Goal: Task Accomplishment & Management: Use online tool/utility

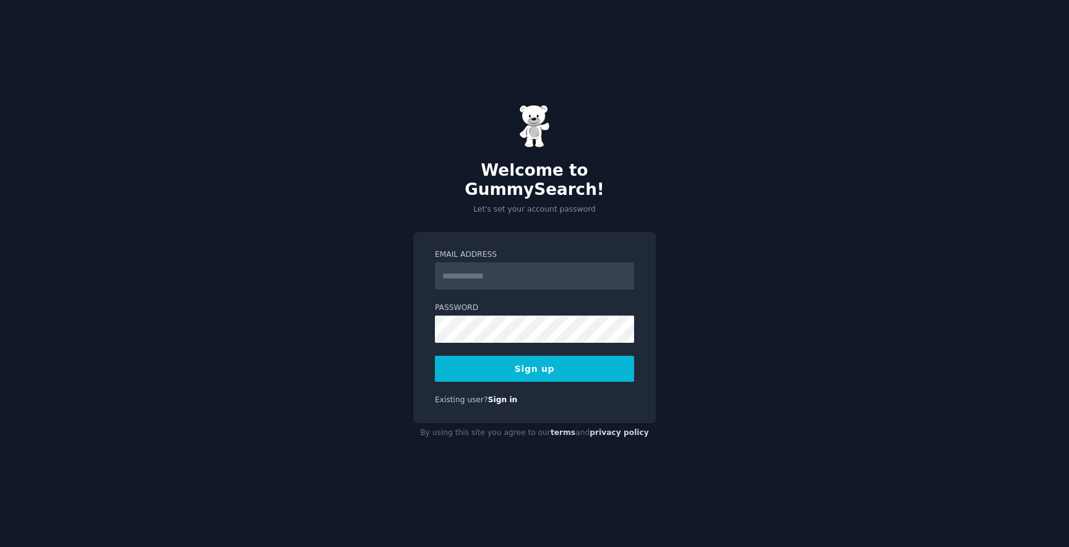
click at [539, 264] on input "Email Address" at bounding box center [534, 275] width 199 height 27
click at [431, 303] on div "Email Address Password 8 or more characters Alphanumeric characters No common p…" at bounding box center [534, 327] width 243 height 191
click at [472, 262] on input "Email Address" at bounding box center [534, 275] width 199 height 27
type input "**********"
click at [574, 373] on div "**********" at bounding box center [534, 327] width 243 height 191
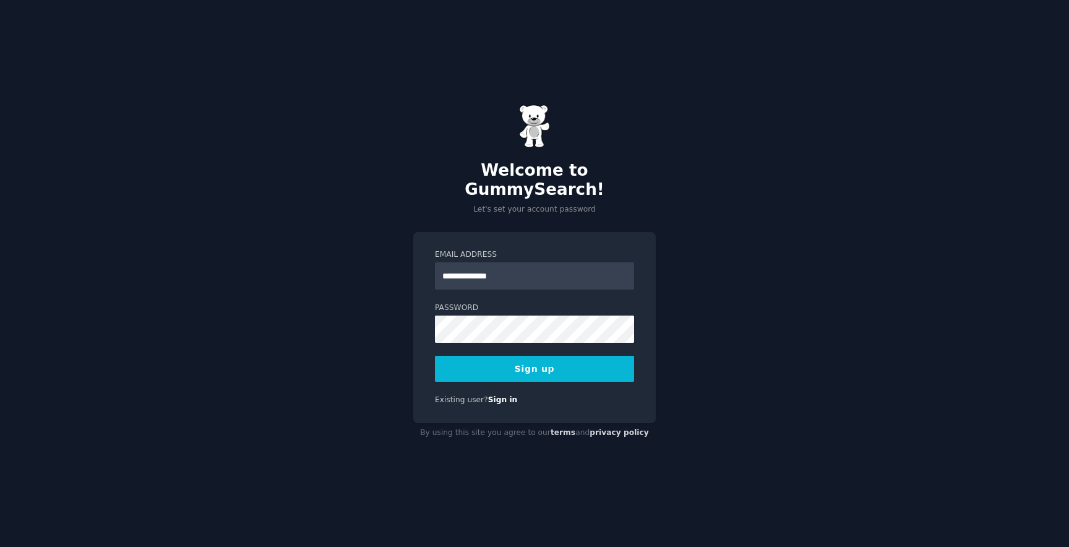
click at [574, 362] on button "Sign up" at bounding box center [534, 369] width 199 height 26
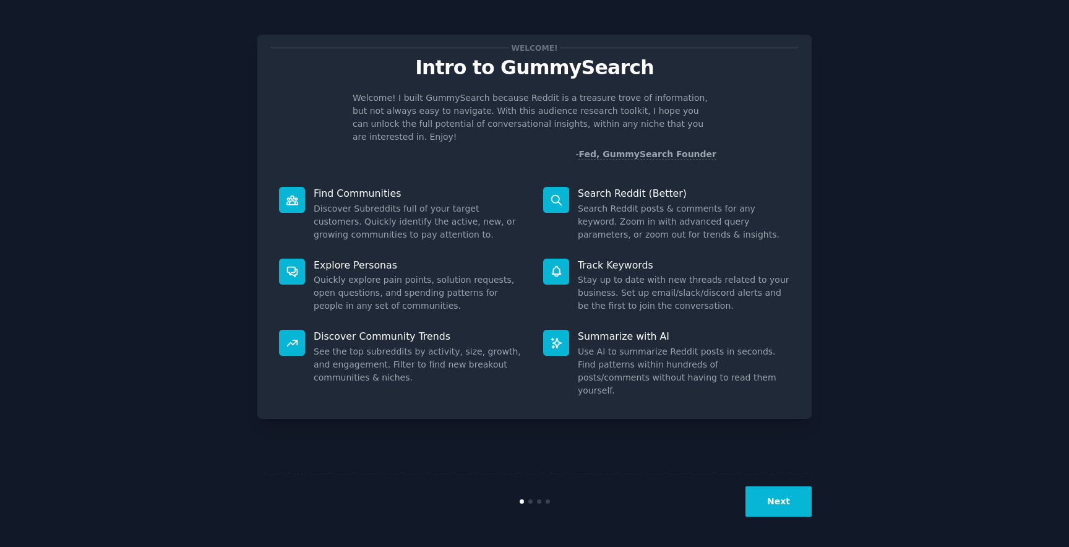
click at [770, 504] on button "Next" at bounding box center [779, 501] width 66 height 30
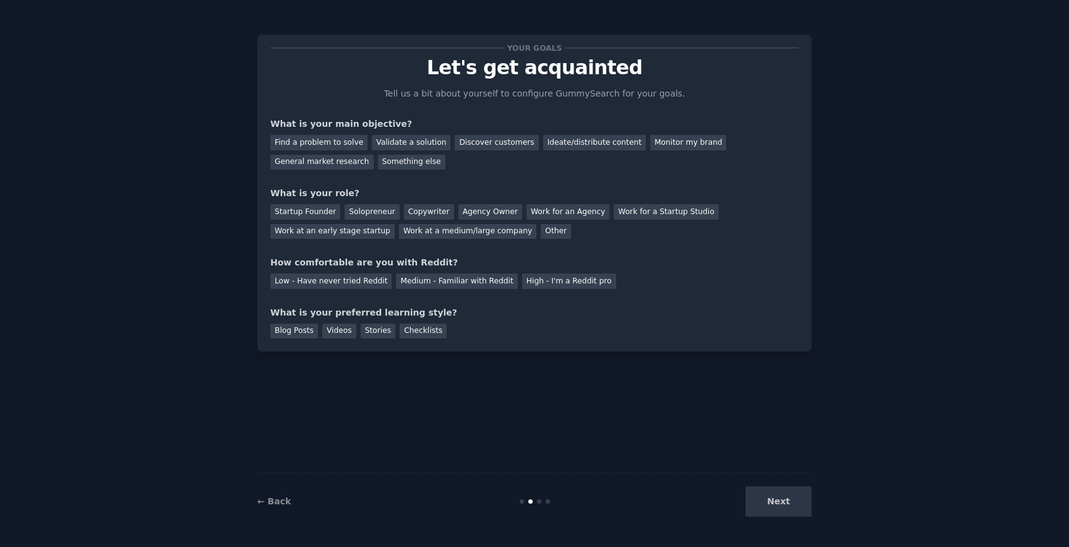
click at [768, 504] on div "Next" at bounding box center [719, 501] width 185 height 30
click at [765, 504] on div "Next" at bounding box center [719, 501] width 185 height 30
click at [346, 144] on div "Find a problem to solve" at bounding box center [318, 142] width 97 height 15
click at [478, 144] on div "Discover customers" at bounding box center [497, 142] width 84 height 15
click at [324, 147] on div "Find a problem to solve" at bounding box center [318, 142] width 97 height 15
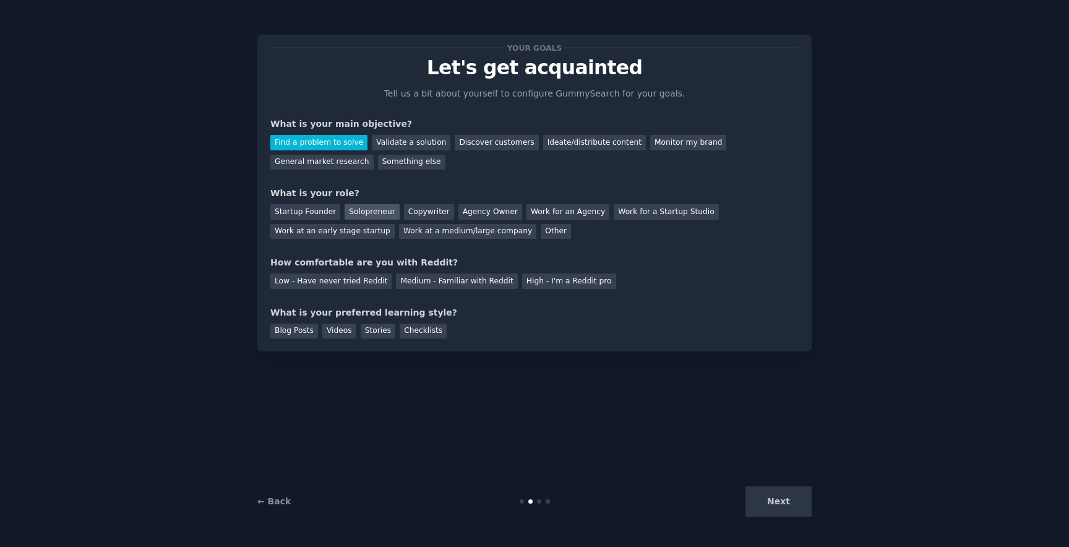
click at [372, 214] on div "Solopreneur" at bounding box center [372, 211] width 54 height 15
click at [412, 283] on div "Medium - Familiar with Reddit" at bounding box center [456, 281] width 121 height 15
click at [343, 334] on div "Videos" at bounding box center [339, 331] width 34 height 15
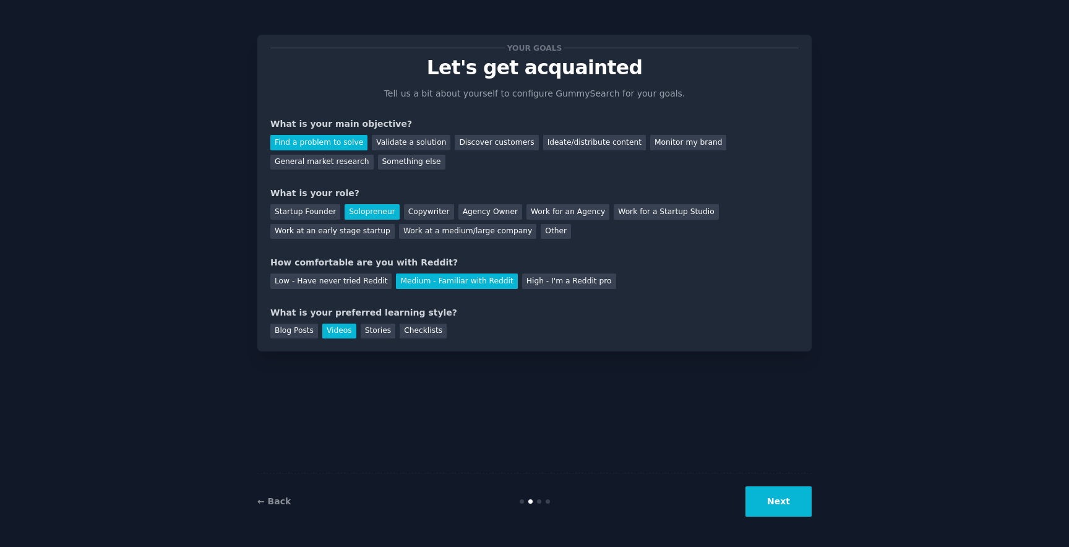
click at [799, 507] on button "Next" at bounding box center [779, 501] width 66 height 30
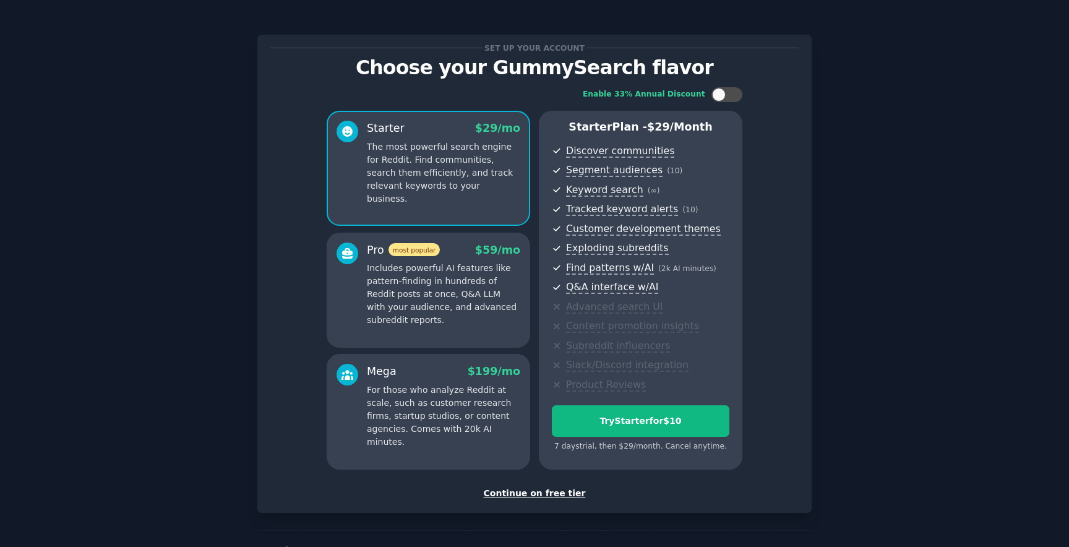
click at [537, 497] on div "Continue on free tier" at bounding box center [534, 493] width 528 height 13
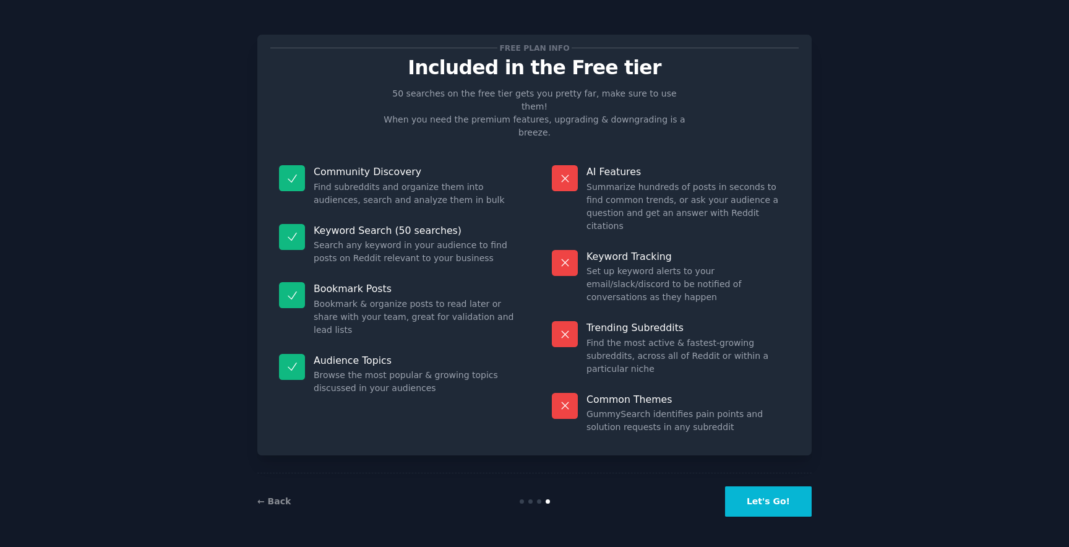
click at [765, 519] on div "← Back Let's Go!" at bounding box center [534, 501] width 554 height 57
click at [764, 505] on button "Let's Go!" at bounding box center [768, 501] width 87 height 30
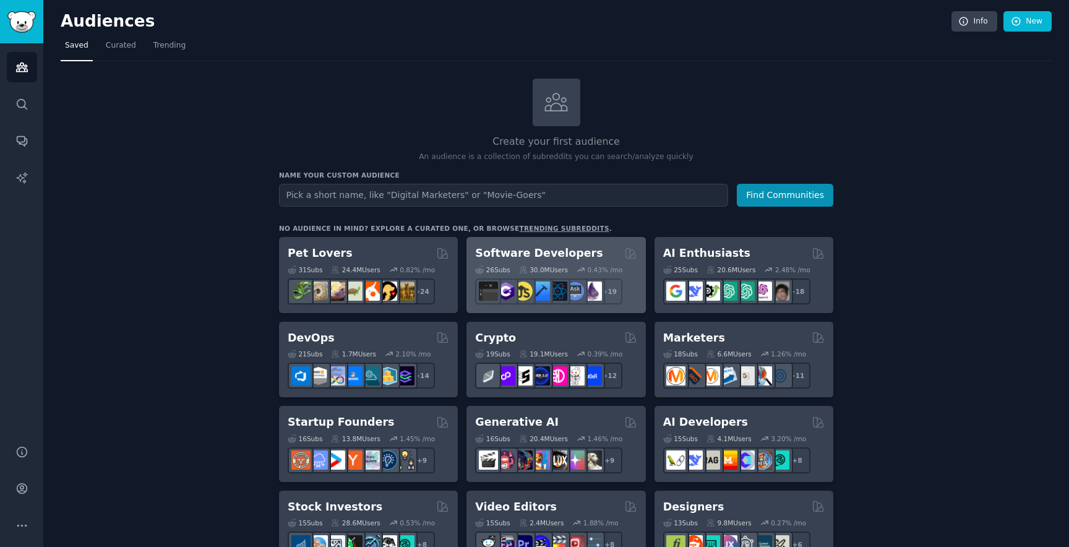
click at [556, 247] on h2 "Software Developers" at bounding box center [538, 253] width 127 height 15
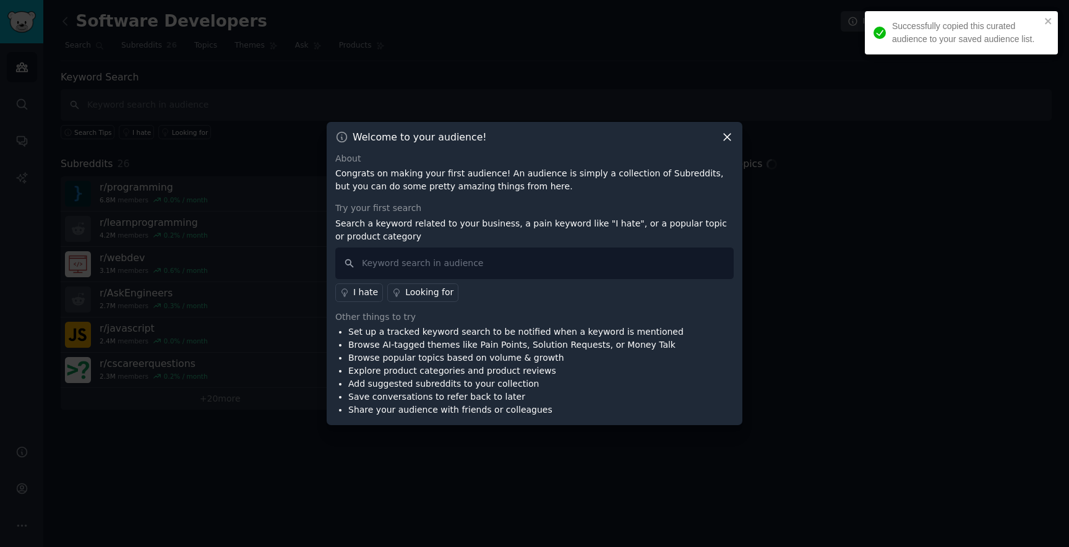
click at [733, 140] on icon at bounding box center [727, 137] width 13 height 13
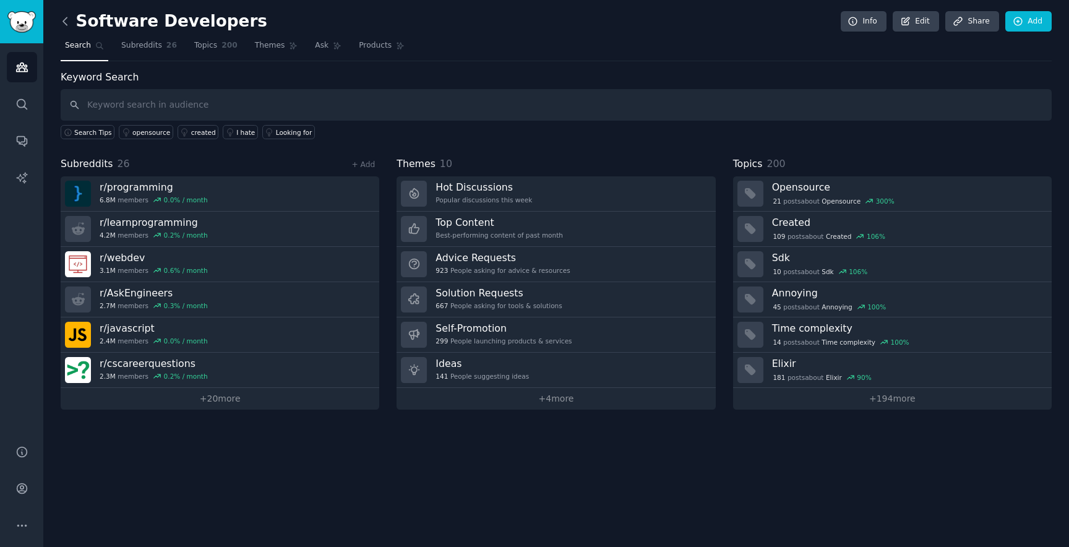
click at [64, 22] on icon at bounding box center [65, 20] width 4 height 7
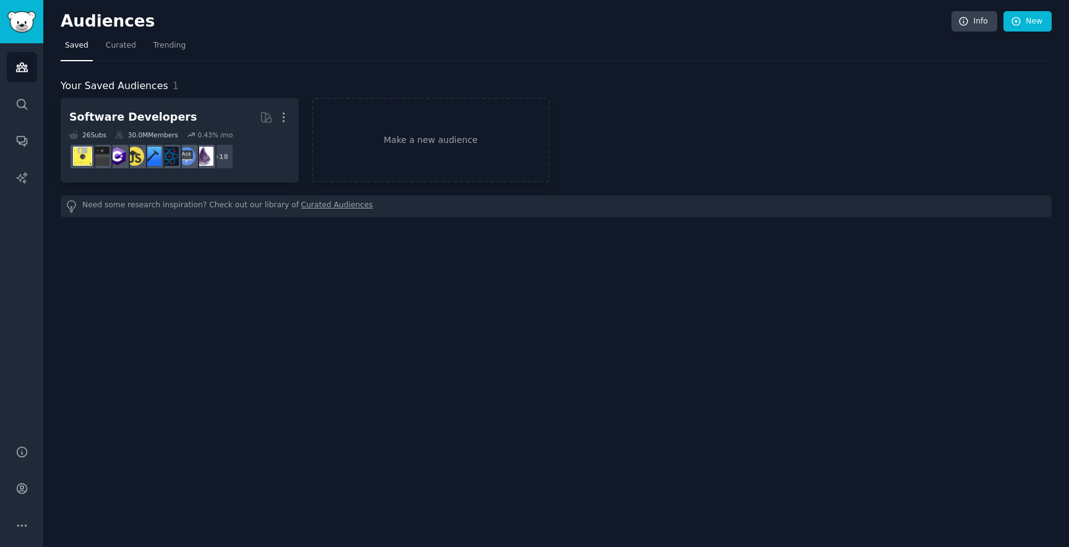
click at [641, 121] on div "Software Developers More 26 Sub s 30.0M Members 0.43 % /mo + 18 Make a new audi…" at bounding box center [556, 140] width 991 height 85
click at [24, 19] on img "Sidebar" at bounding box center [21, 22] width 28 height 22
click at [103, 27] on h2 "Audiences" at bounding box center [506, 22] width 891 height 20
click at [105, 14] on h2 "Audiences" at bounding box center [506, 22] width 891 height 20
click at [294, 62] on div "Your Saved Audiences 1 Software Developers More 26 Sub s 30.0M Members 0.43 % /…" at bounding box center [556, 139] width 991 height 156
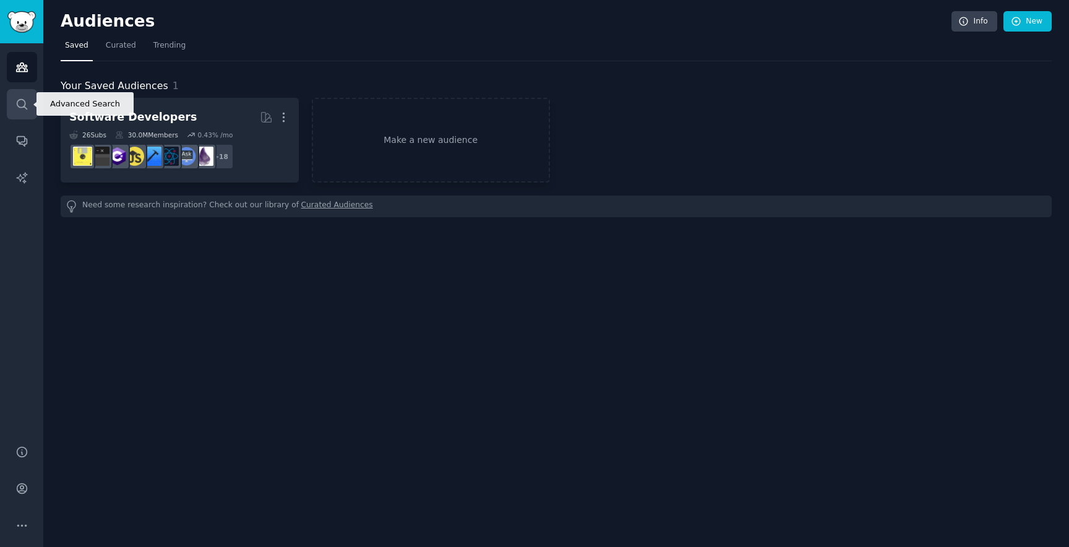
click at [19, 101] on icon "Sidebar" at bounding box center [21, 104] width 13 height 13
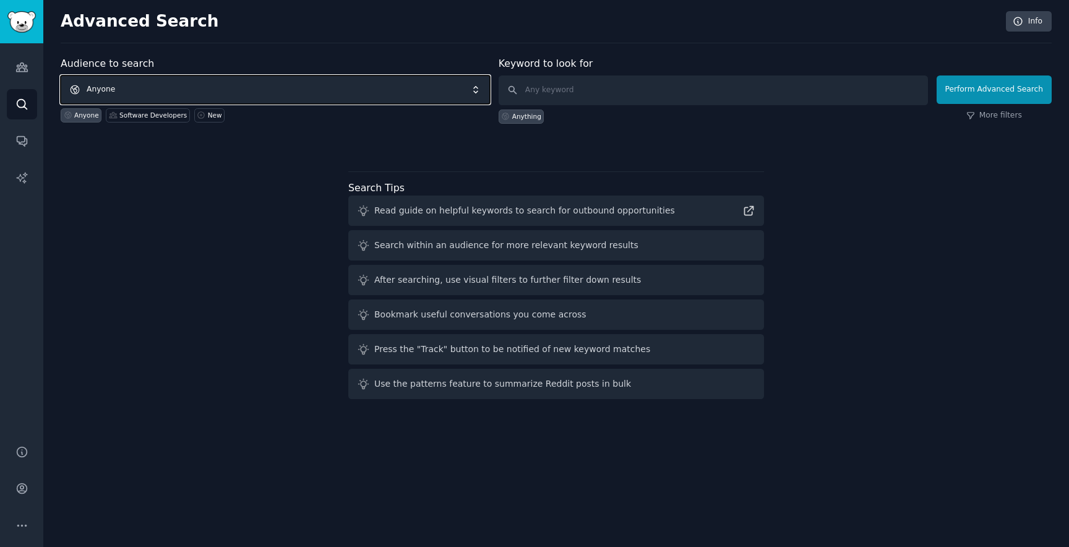
click at [238, 100] on span "Anyone" at bounding box center [275, 89] width 429 height 28
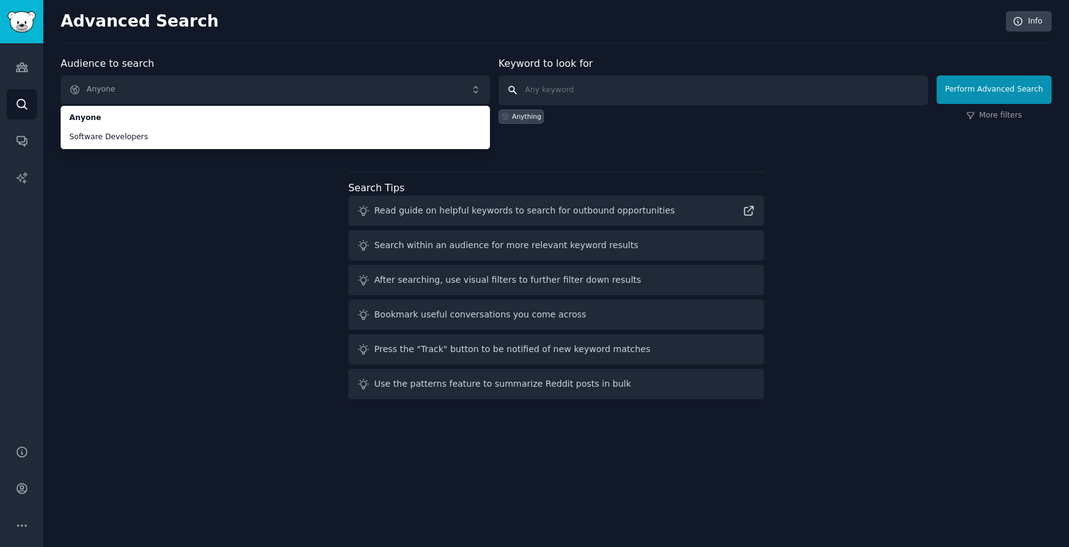
click at [563, 98] on input "text" at bounding box center [713, 90] width 429 height 30
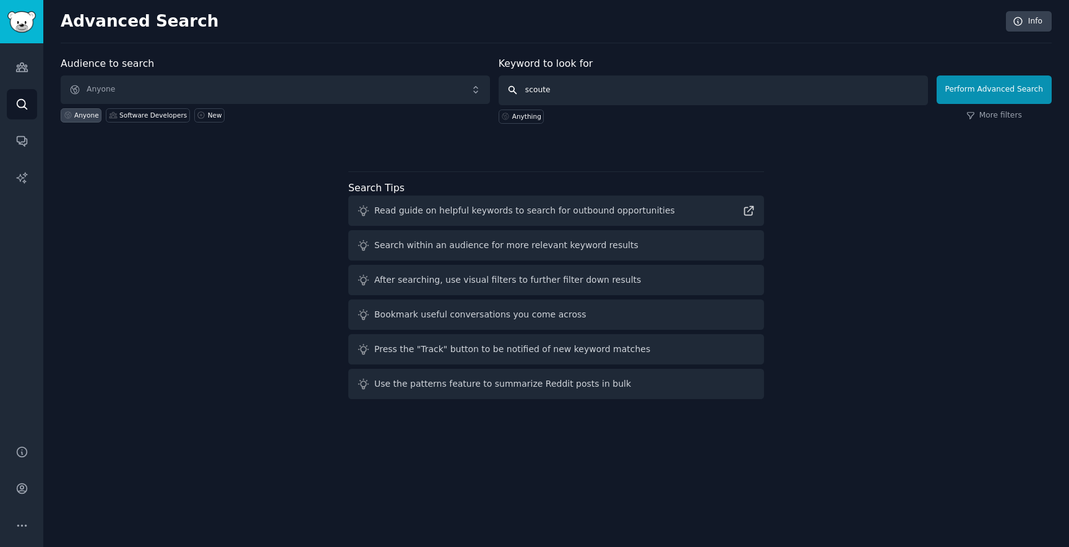
type input "scouter"
click button "Perform Advanced Search" at bounding box center [994, 89] width 115 height 28
click at [693, 96] on input "text" at bounding box center [713, 90] width 429 height 30
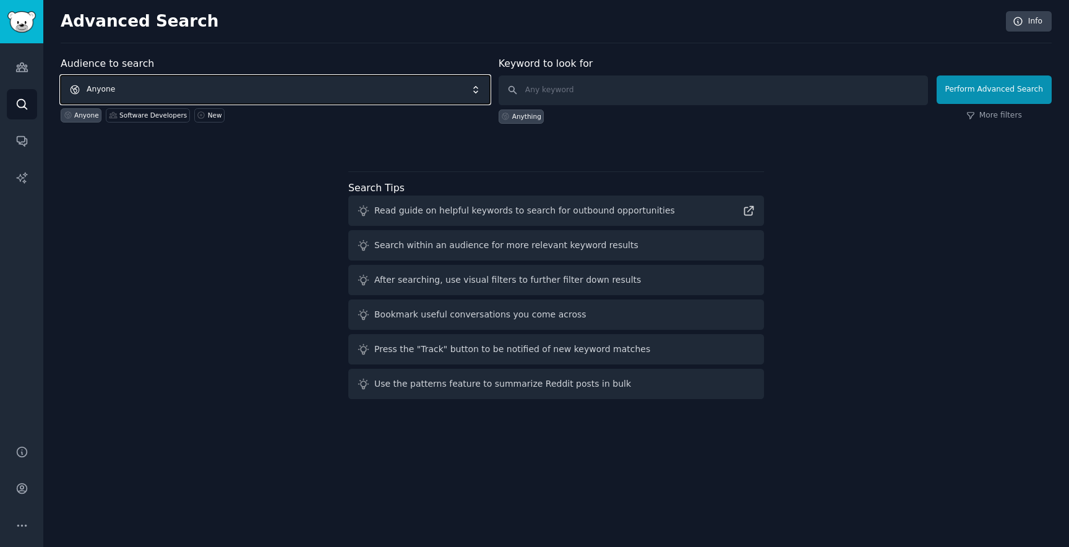
click at [275, 90] on span "Anyone" at bounding box center [275, 89] width 429 height 28
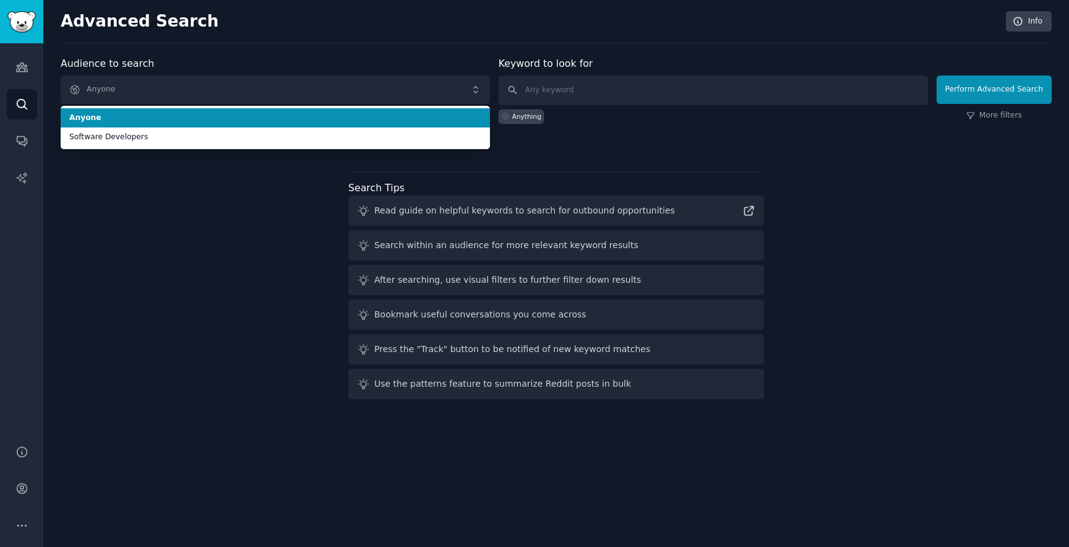
click at [257, 121] on span "Anyone" at bounding box center [275, 118] width 412 height 11
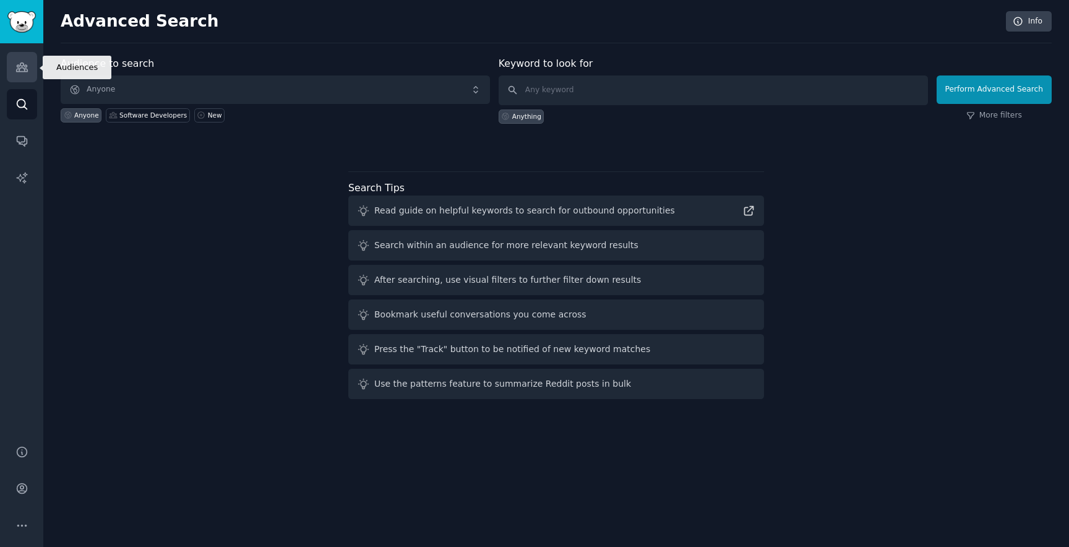
click at [23, 68] on icon "Sidebar" at bounding box center [21, 67] width 11 height 9
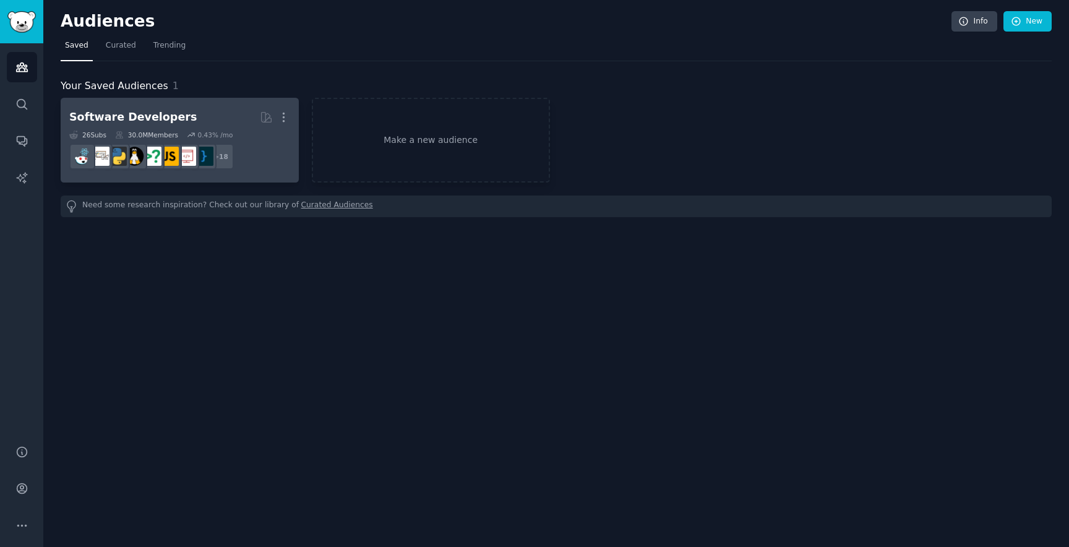
click at [213, 124] on h2 "Software Developers More" at bounding box center [179, 117] width 221 height 22
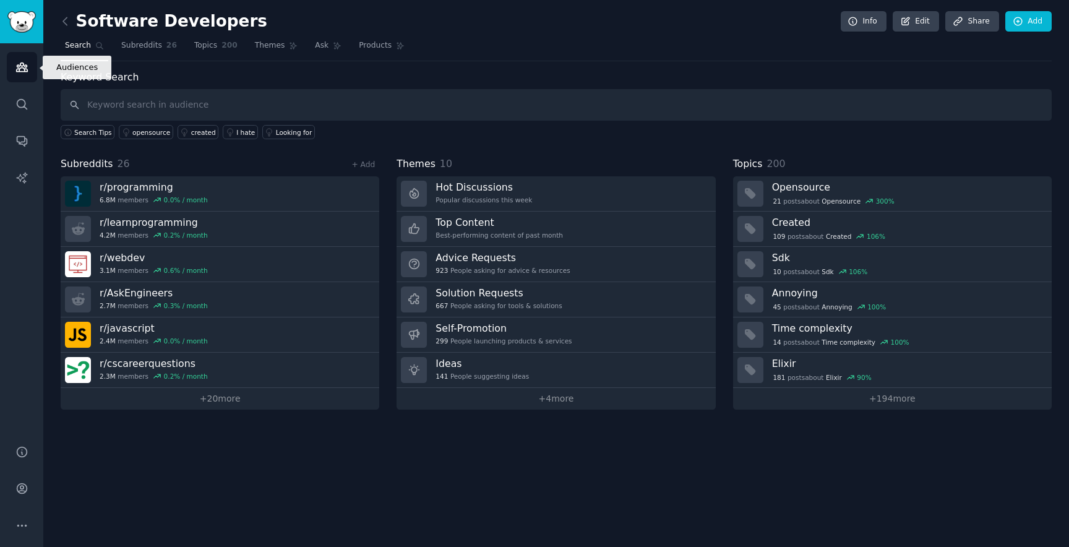
click at [20, 66] on icon "Sidebar" at bounding box center [21, 67] width 13 height 13
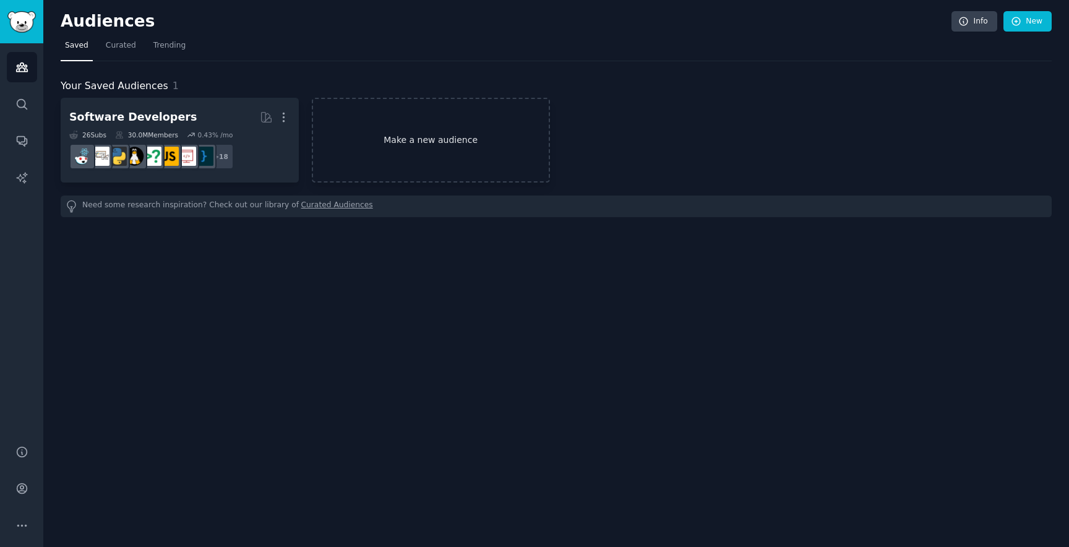
click at [459, 155] on link "Make a new audience" at bounding box center [431, 140] width 238 height 85
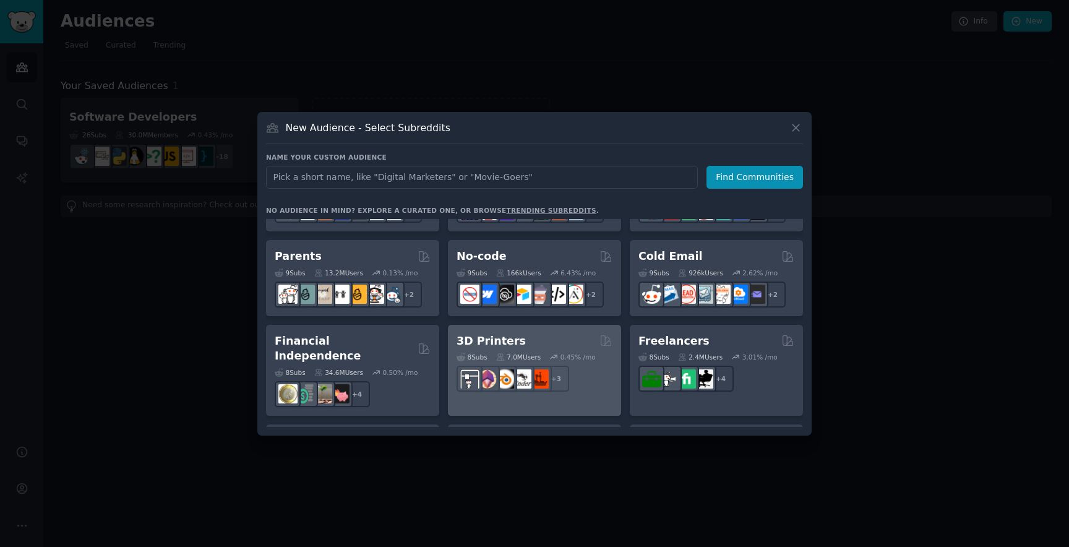
scroll to position [551, 0]
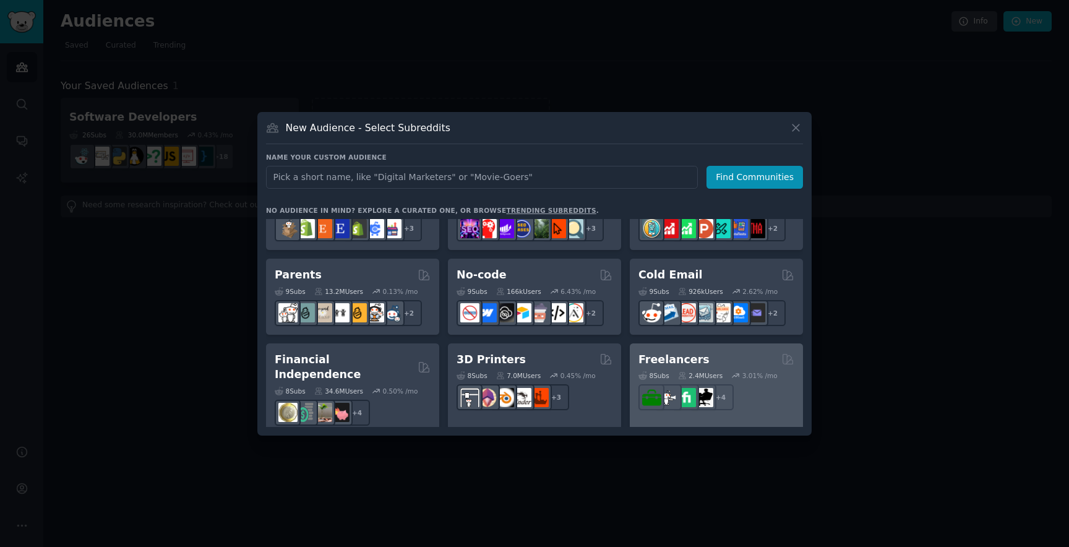
click at [697, 371] on div "2.4M Users" at bounding box center [700, 375] width 45 height 9
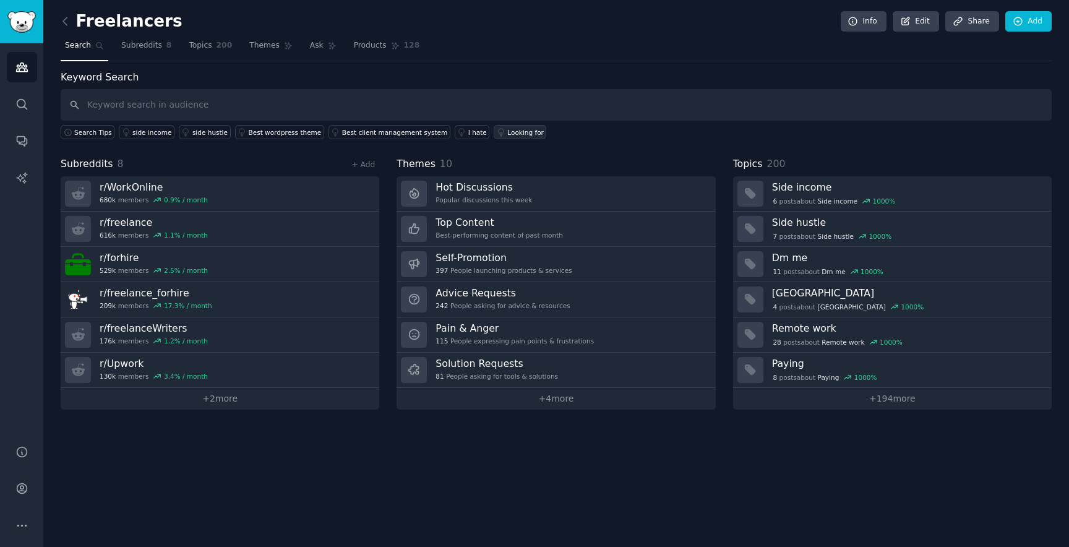
click at [507, 133] on div "Looking for" at bounding box center [525, 132] width 37 height 9
click at [554, 395] on link "+ 4 more" at bounding box center [556, 399] width 319 height 22
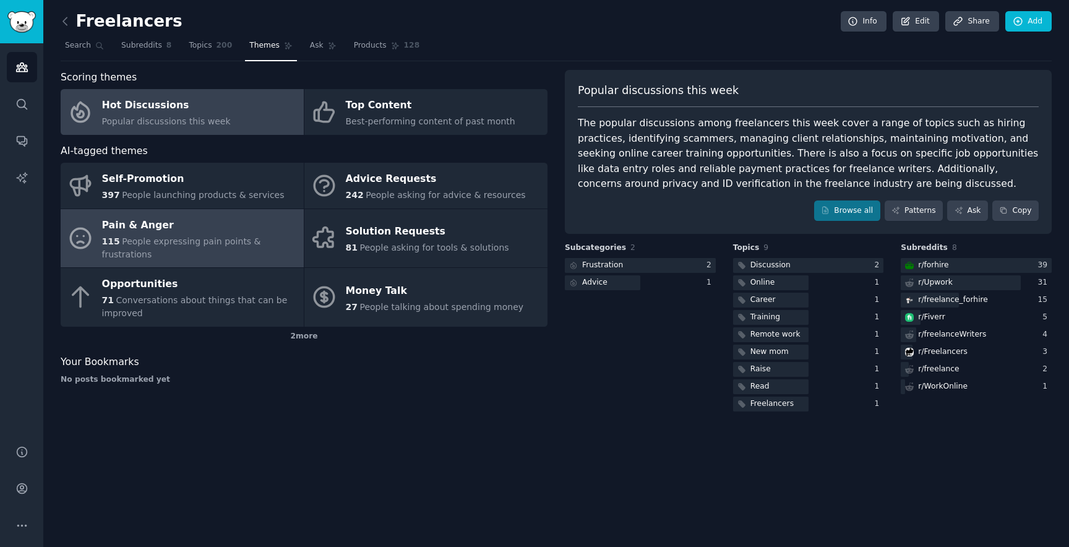
click at [239, 229] on div "Pain & Anger" at bounding box center [200, 225] width 196 height 20
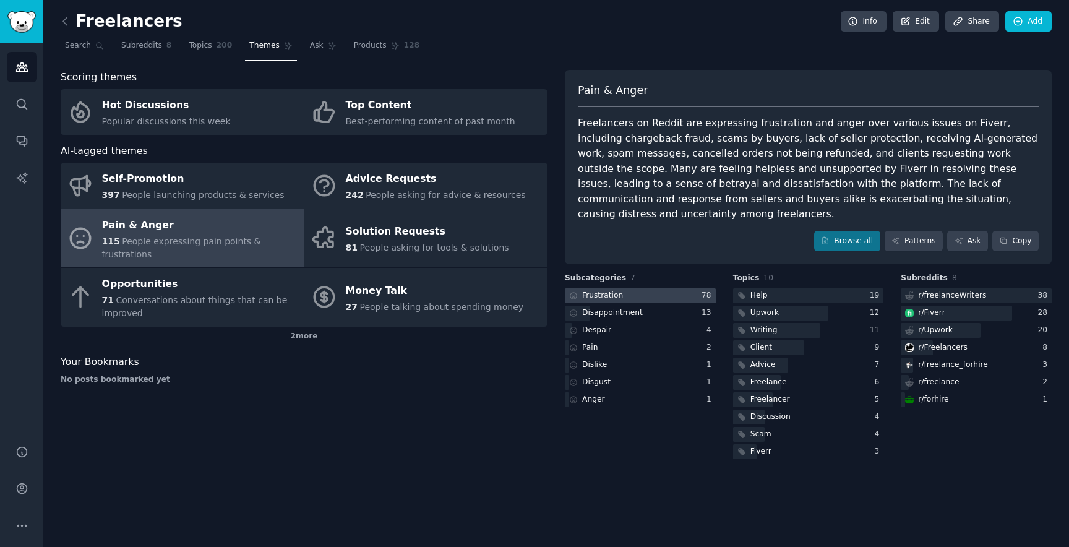
click at [650, 288] on div at bounding box center [640, 295] width 151 height 15
click at [848, 234] on link "Browse all" at bounding box center [847, 241] width 66 height 21
click at [843, 231] on link "Browse all" at bounding box center [847, 241] width 66 height 21
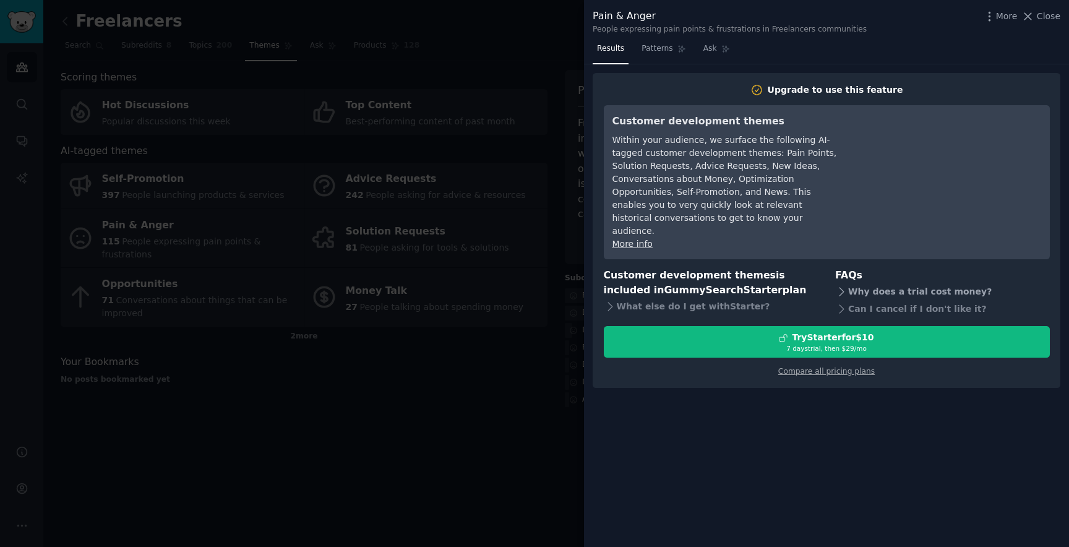
click at [899, 283] on div "Why does a trial cost money?" at bounding box center [942, 291] width 215 height 17
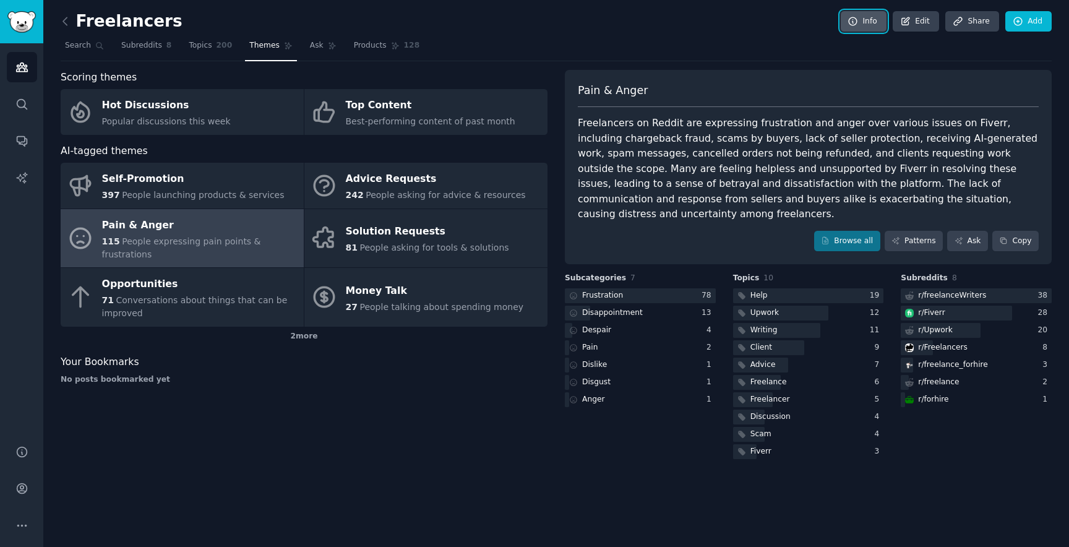
click at [862, 20] on link "Info" at bounding box center [864, 21] width 46 height 21
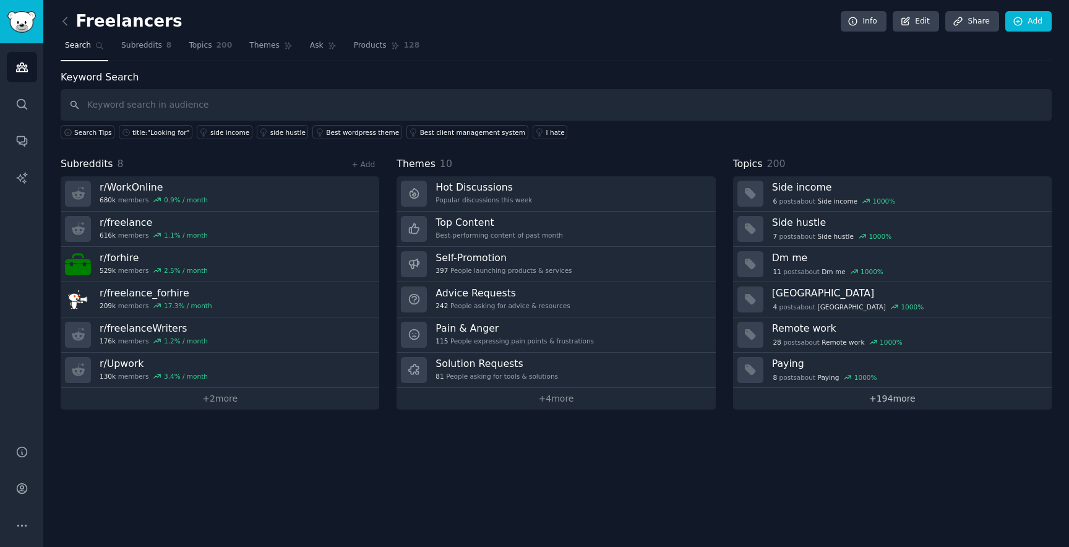
click at [888, 401] on link "+ 194 more" at bounding box center [892, 399] width 319 height 22
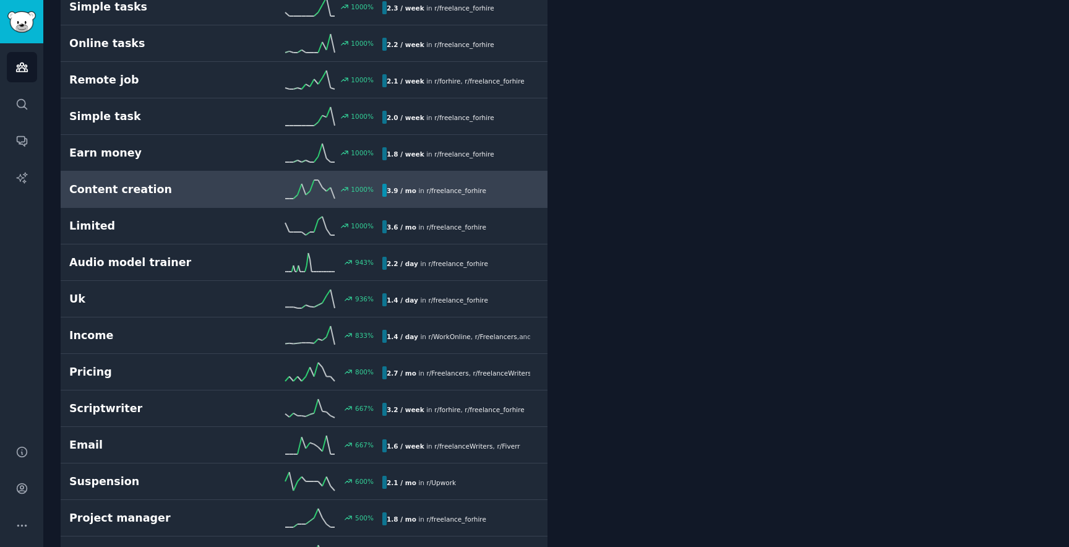
scroll to position [640, 0]
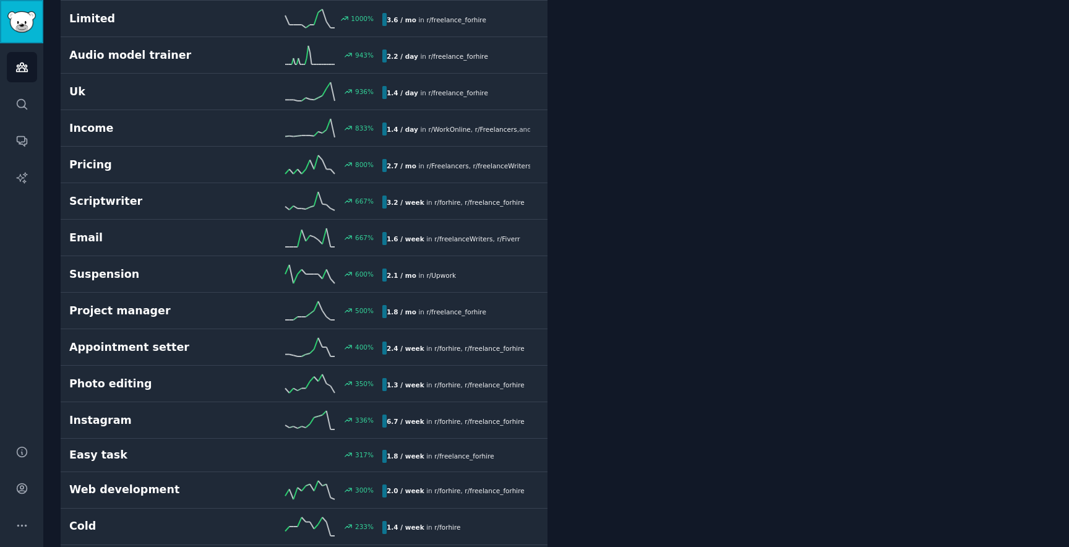
click at [6, 21] on link "Sidebar" at bounding box center [21, 21] width 43 height 43
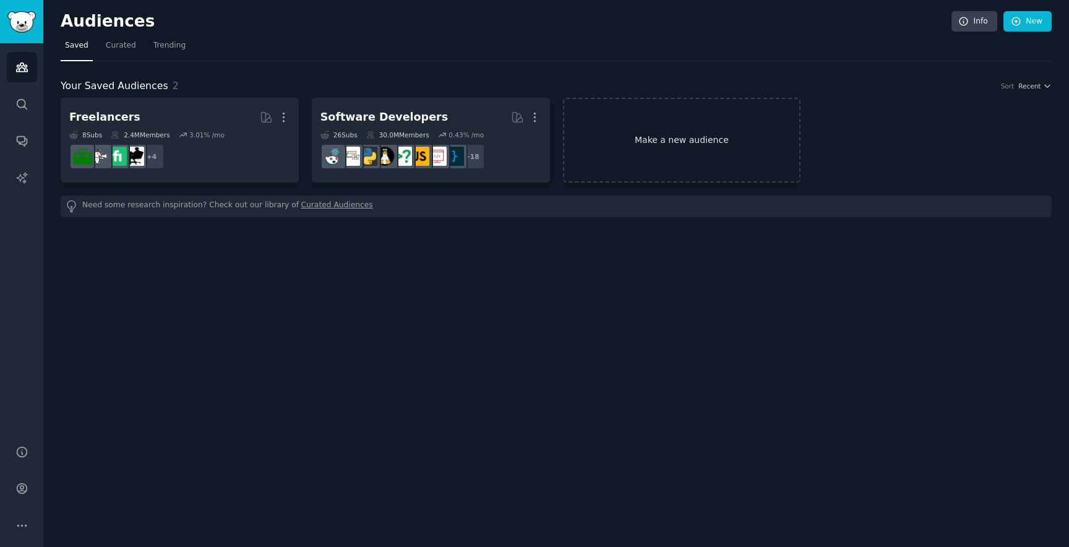
click at [647, 136] on link "Make a new audience" at bounding box center [682, 140] width 238 height 85
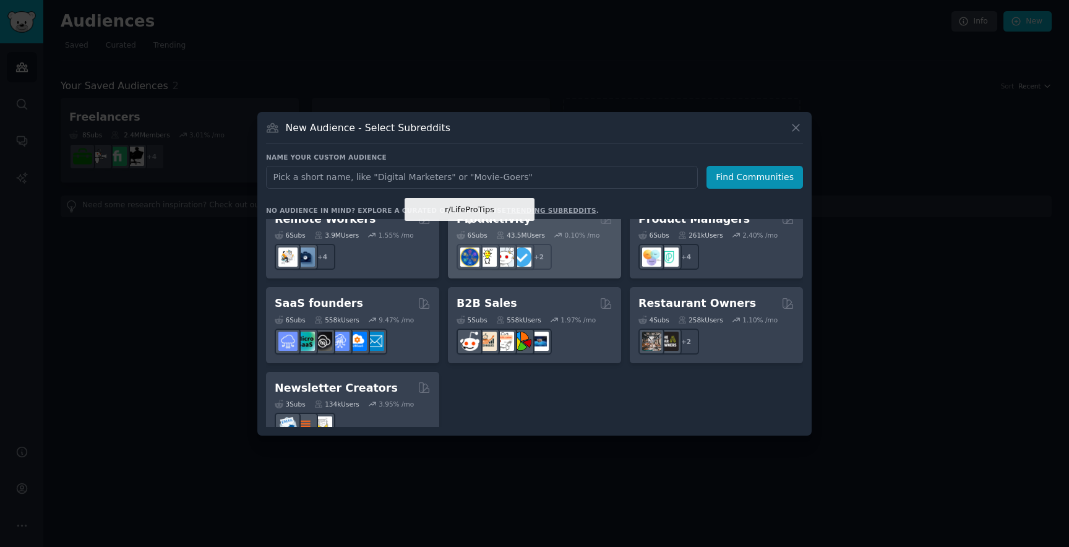
scroll to position [966, 0]
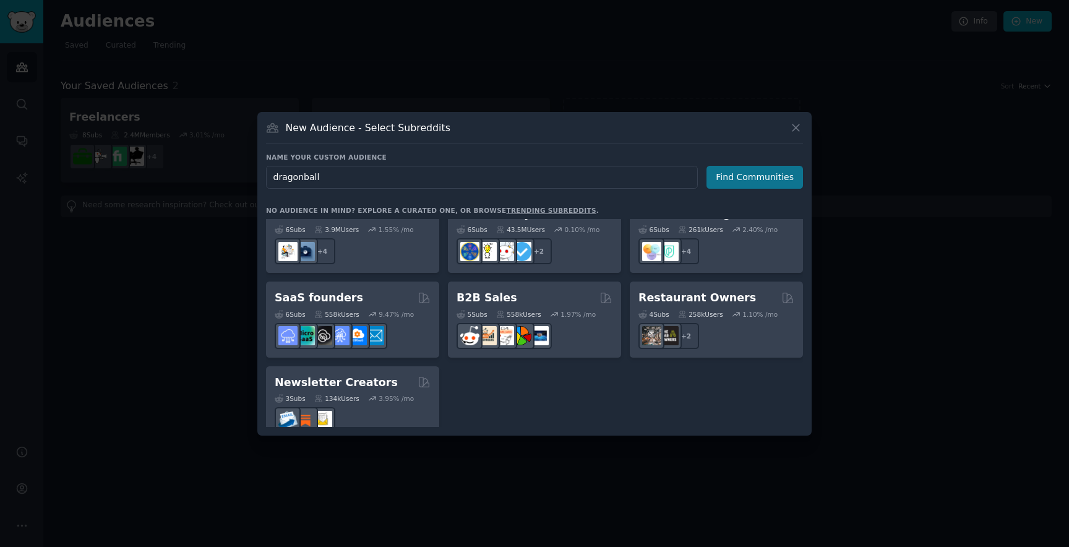
type input "dragonball"
click at [736, 187] on button "Find Communities" at bounding box center [755, 177] width 97 height 23
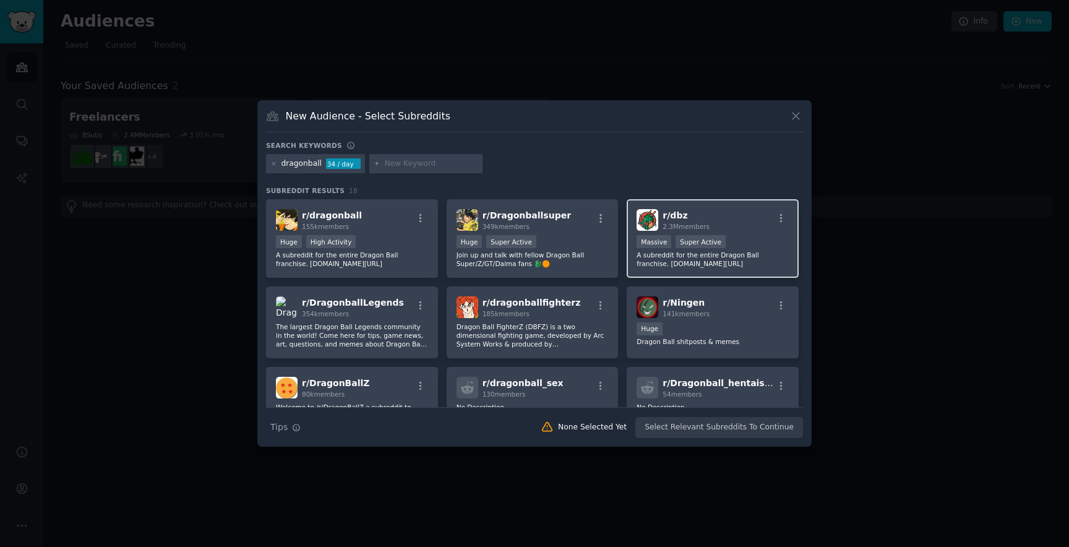
click at [707, 230] on span "2.3M members" at bounding box center [686, 226] width 47 height 7
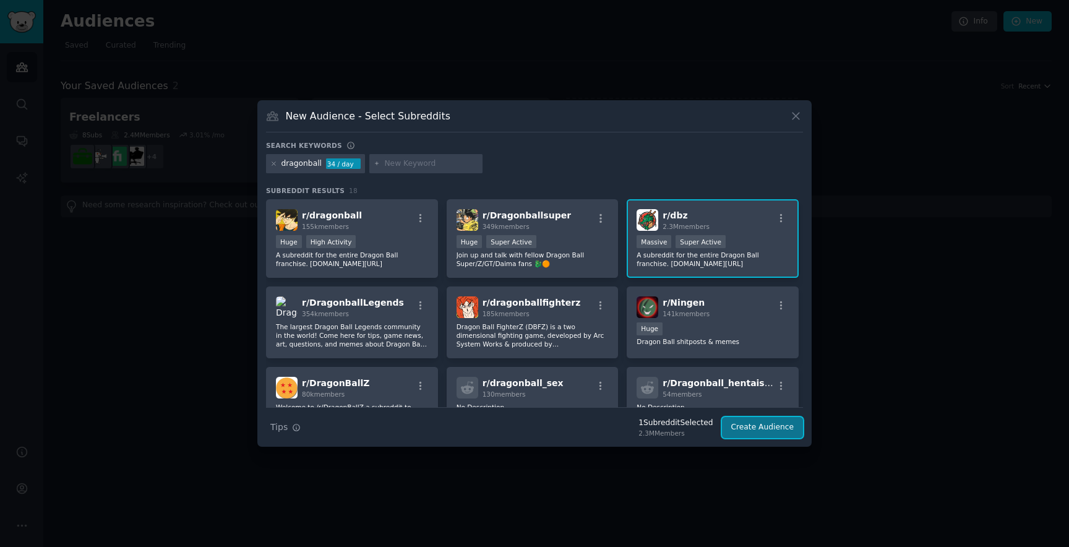
click at [739, 425] on button "Create Audience" at bounding box center [763, 427] width 82 height 21
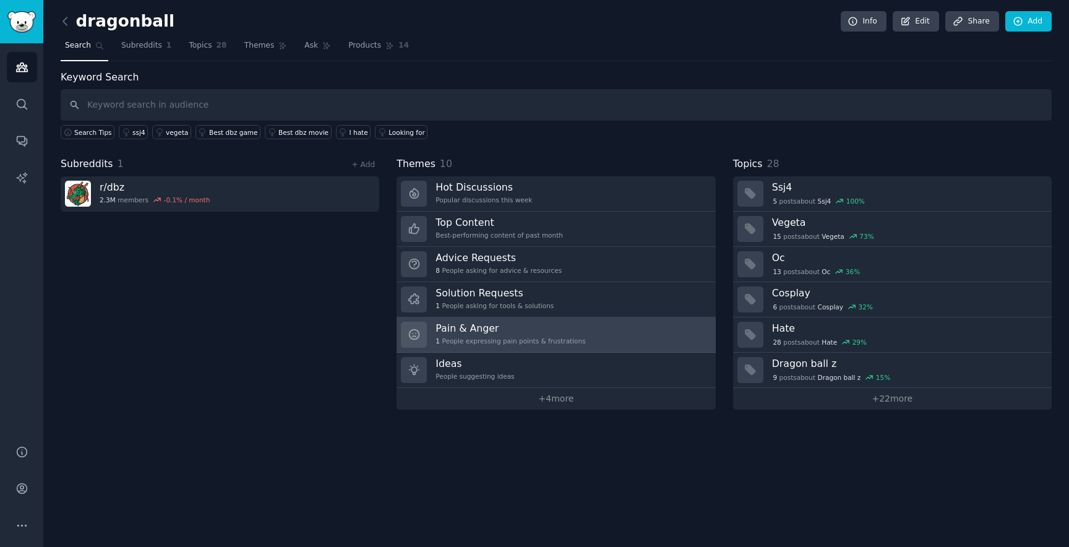
click at [482, 333] on h3 "Pain & Anger" at bounding box center [511, 328] width 150 height 13
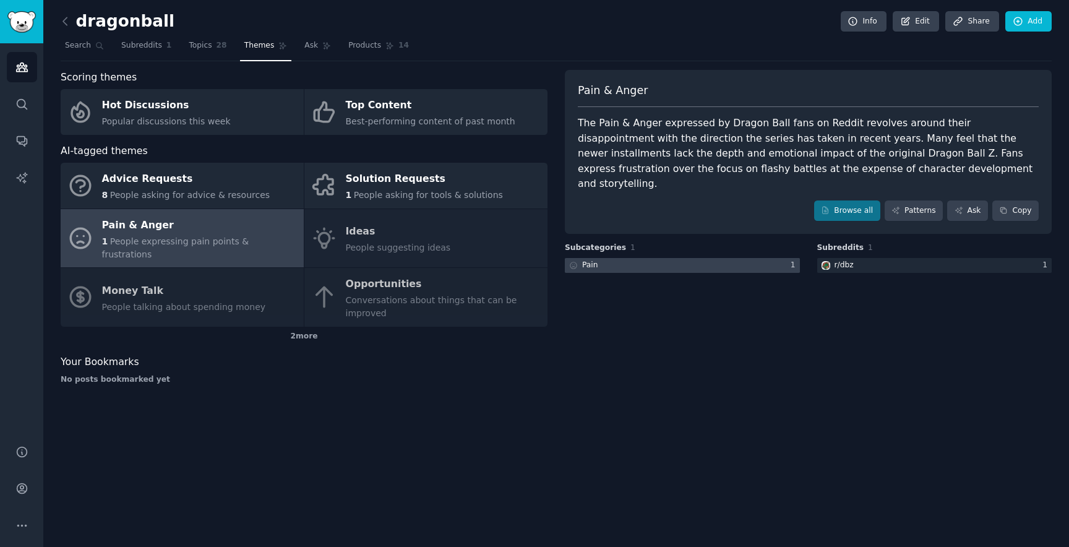
click at [759, 258] on div at bounding box center [682, 265] width 235 height 15
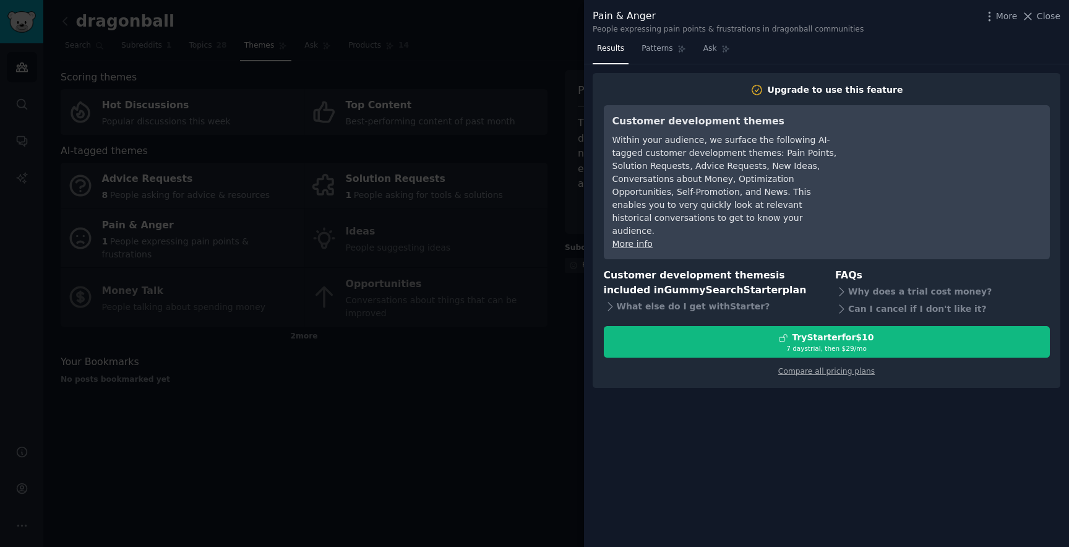
click at [658, 75] on div "Upgrade to use this feature Customer development themes Within your audience, w…" at bounding box center [827, 231] width 468 height 316
click at [657, 58] on link "Patterns" at bounding box center [663, 51] width 53 height 25
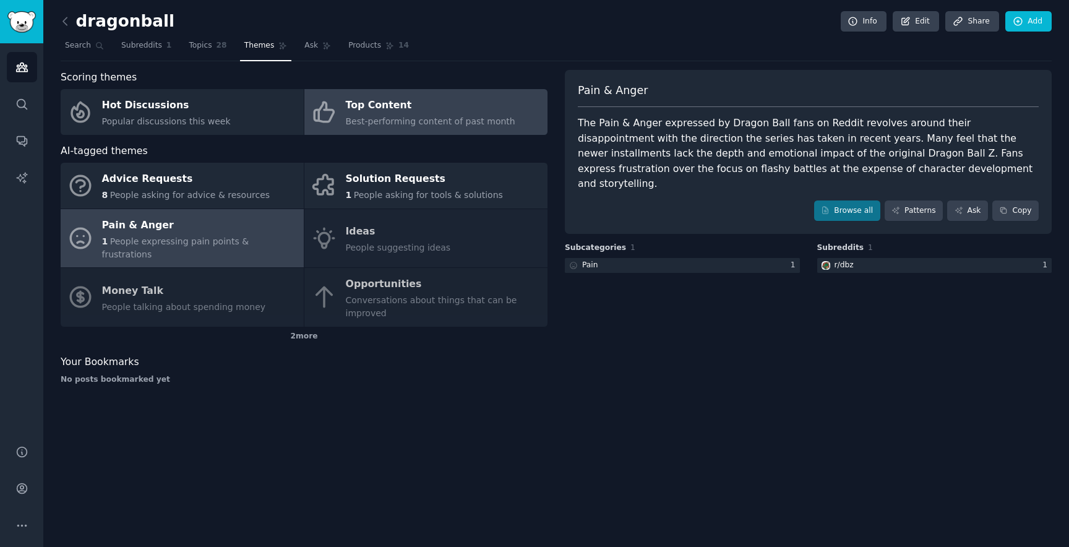
click at [381, 124] on span "Best-performing content of past month" at bounding box center [431, 121] width 170 height 10
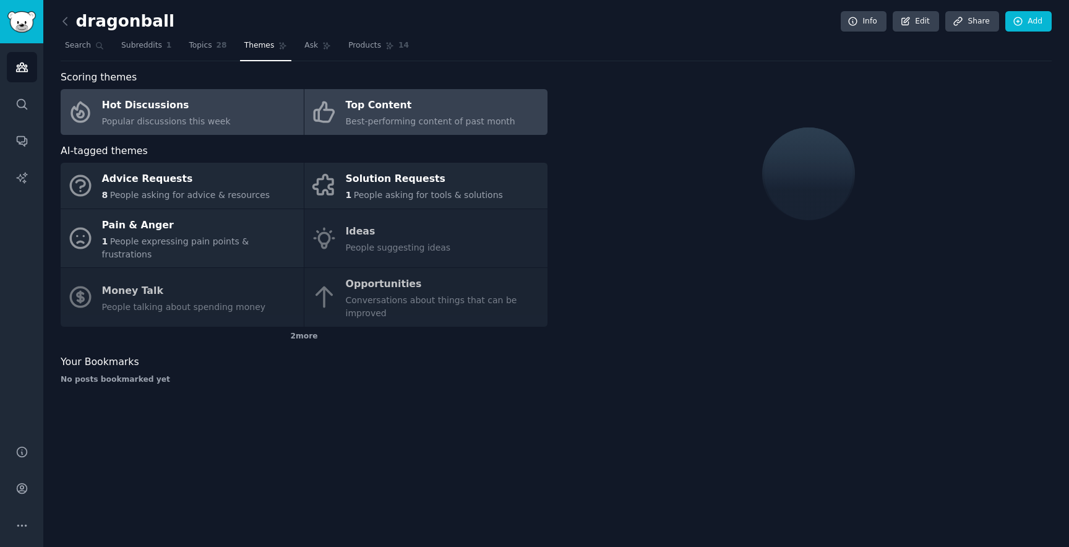
click at [252, 115] on link "Hot Discussions Popular discussions this week" at bounding box center [182, 112] width 243 height 46
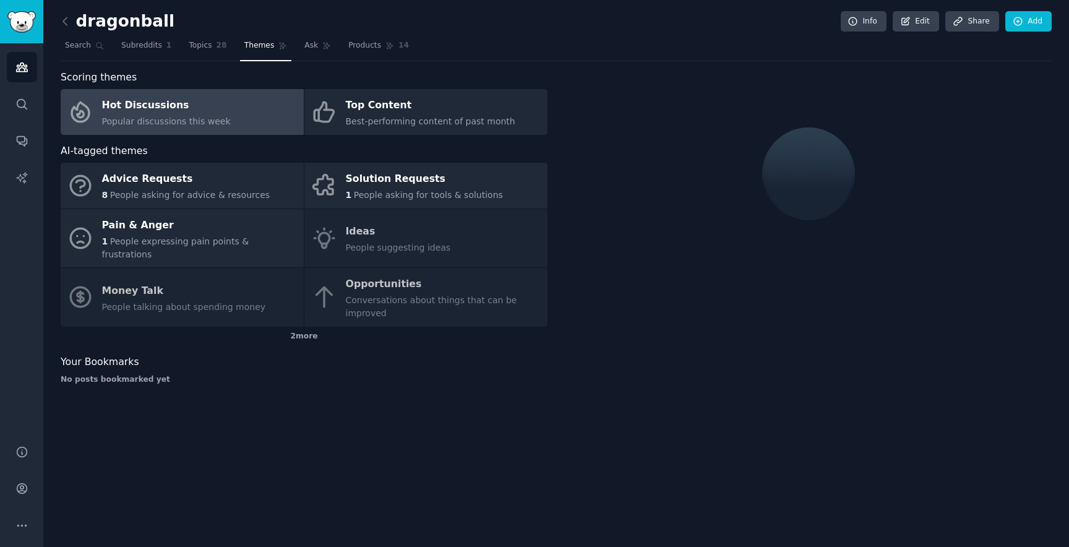
click at [253, 117] on link "Hot Discussions Popular discussions this week" at bounding box center [182, 112] width 243 height 46
